Goal: Transaction & Acquisition: Purchase product/service

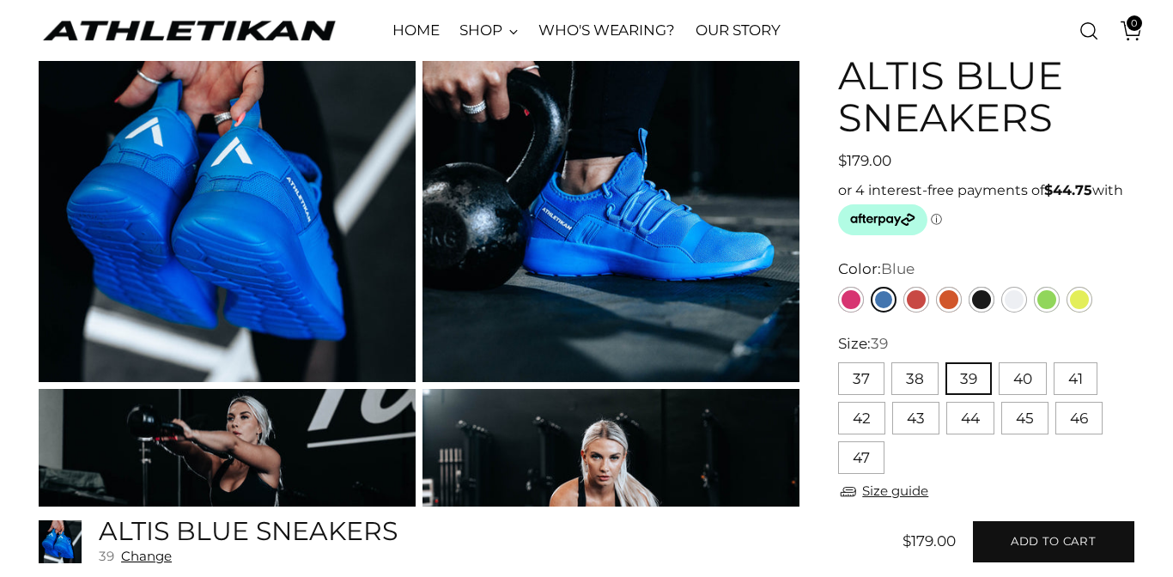
scroll to position [144, 0]
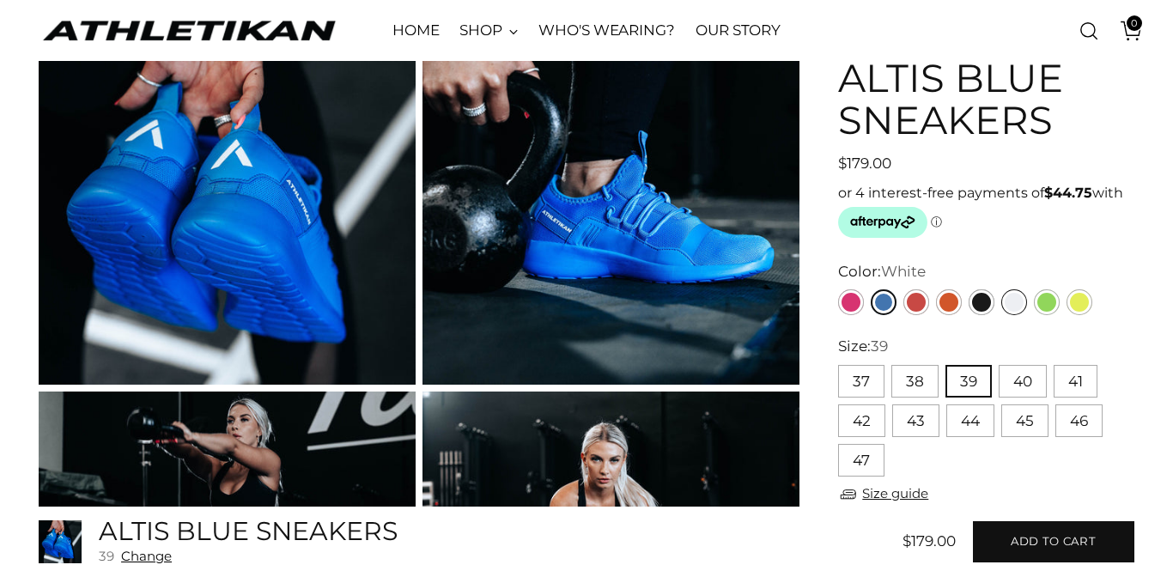
click at [1011, 308] on link "White" at bounding box center [1014, 302] width 26 height 26
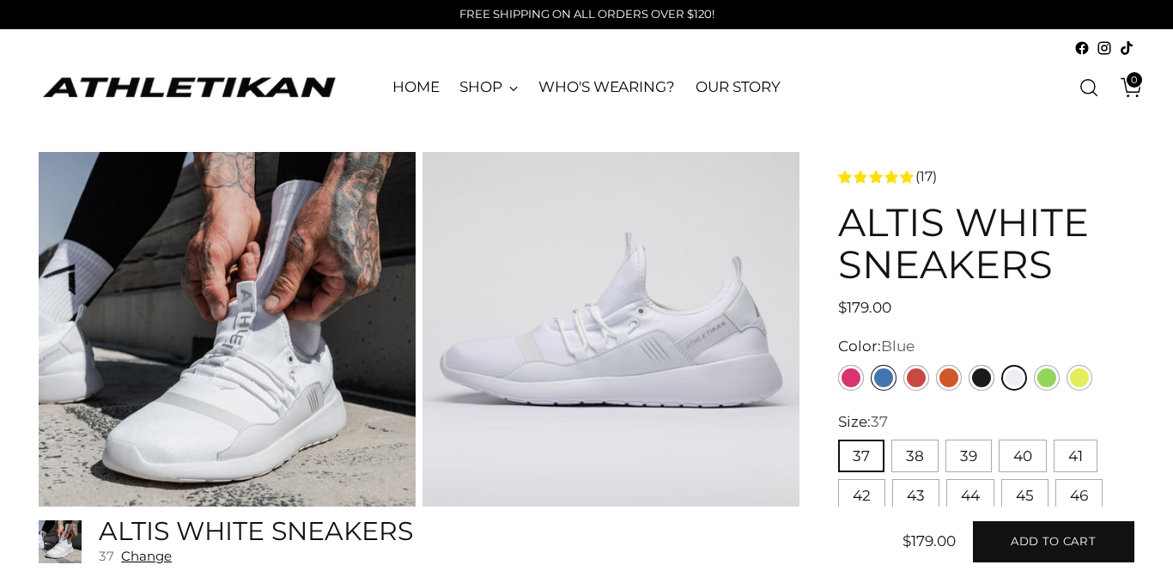
drag, startPoint x: 870, startPoint y: 385, endPoint x: 881, endPoint y: 380, distance: 12.0
click at [881, 380] on div at bounding box center [964, 377] width 261 height 33
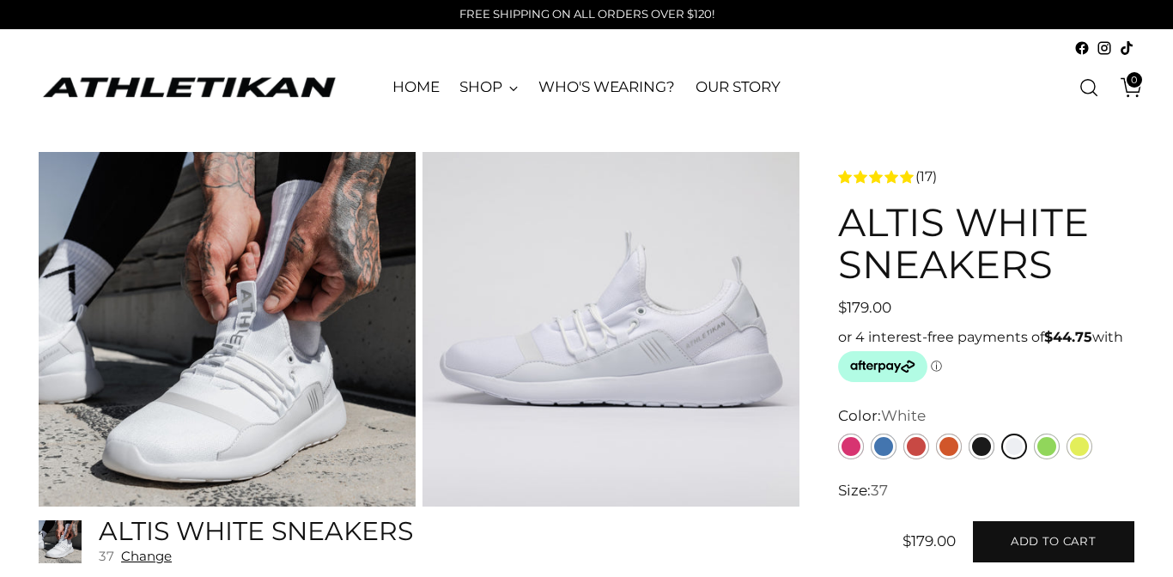
click at [884, 380] on icon "Afterpay logo - Opens a dialog" at bounding box center [882, 366] width 89 height 31
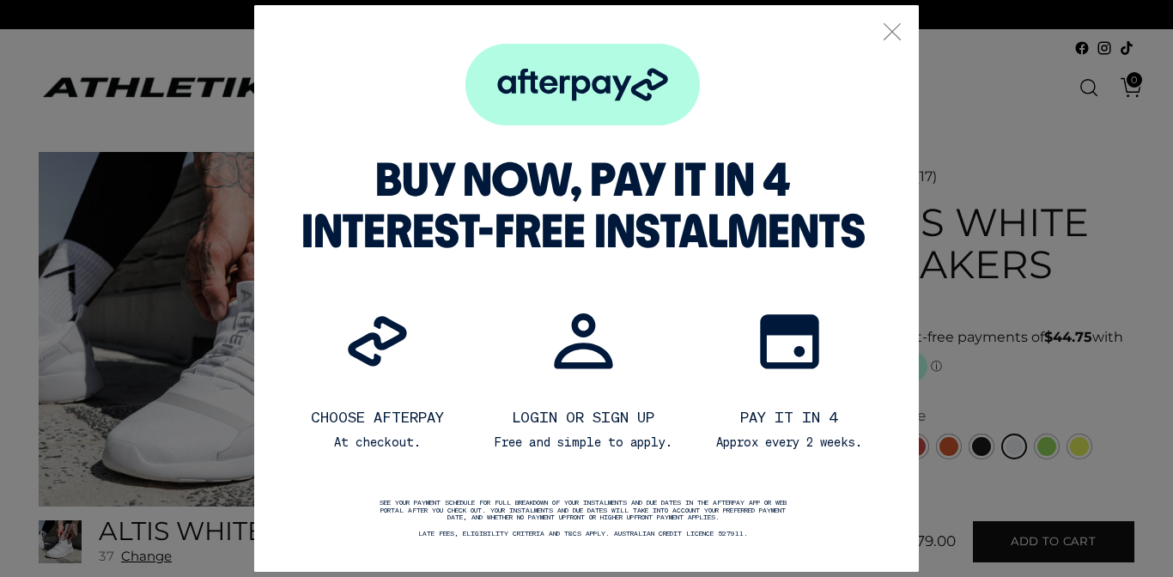
click at [889, 42] on button ".a { fill: none; stroke: #808284; stroke-linecap: round; stroke-linejoin: round…" at bounding box center [892, 33] width 22 height 25
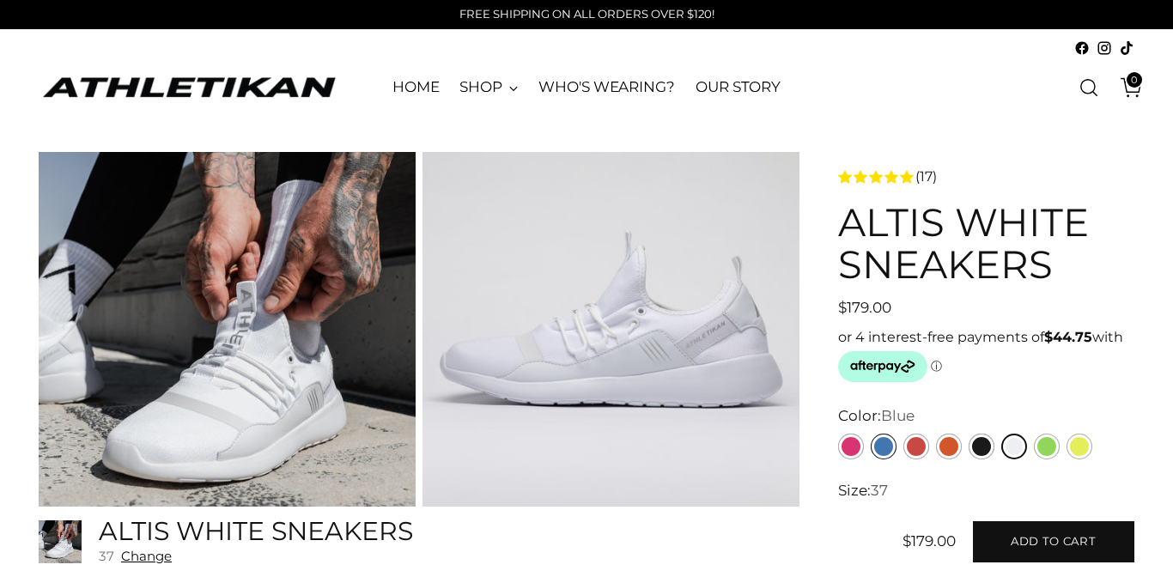
click at [893, 447] on link "Blue" at bounding box center [884, 447] width 26 height 26
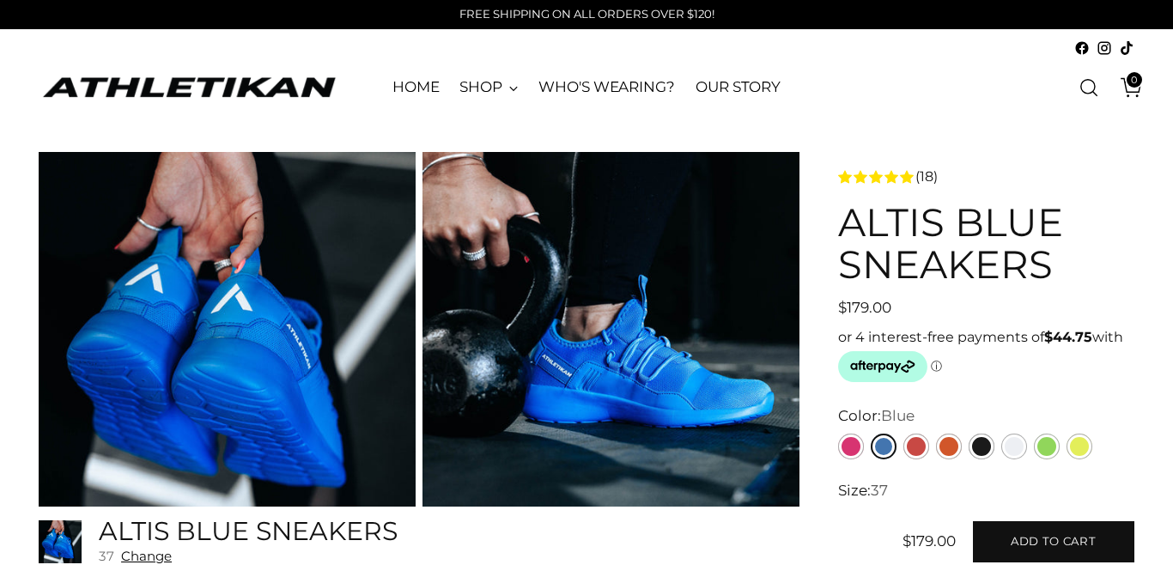
drag, startPoint x: 847, startPoint y: 231, endPoint x: 1060, endPoint y: 287, distance: 220.1
click at [1060, 287] on div "ALTIS Blue Sneakers Regular price $179.00 Unit price / per" at bounding box center [986, 260] width 296 height 118
copy div "ALTIS Blue Sneakers Regular price $179.00"
